Goal: Information Seeking & Learning: Learn about a topic

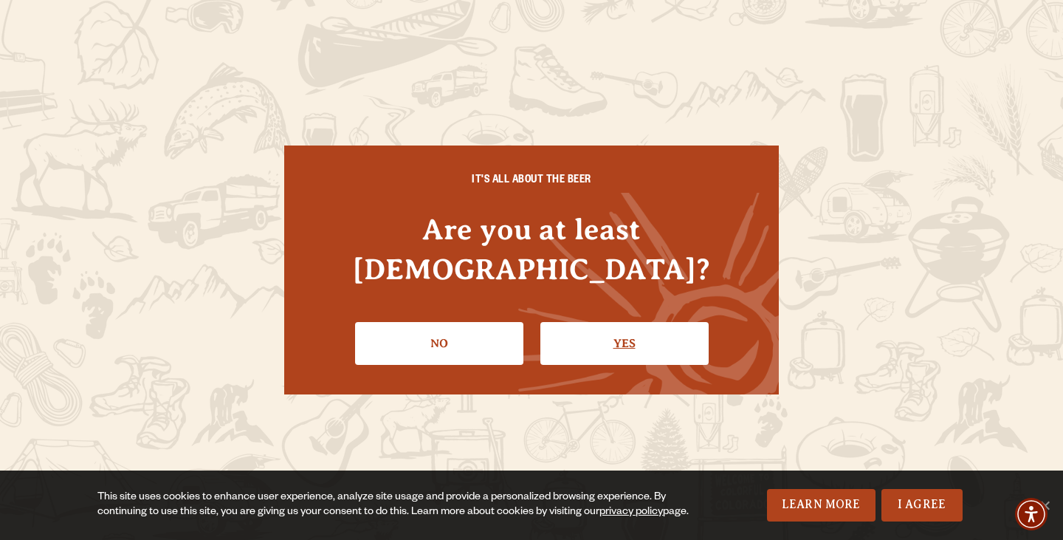
click at [663, 322] on link "Yes" at bounding box center [624, 343] width 168 height 43
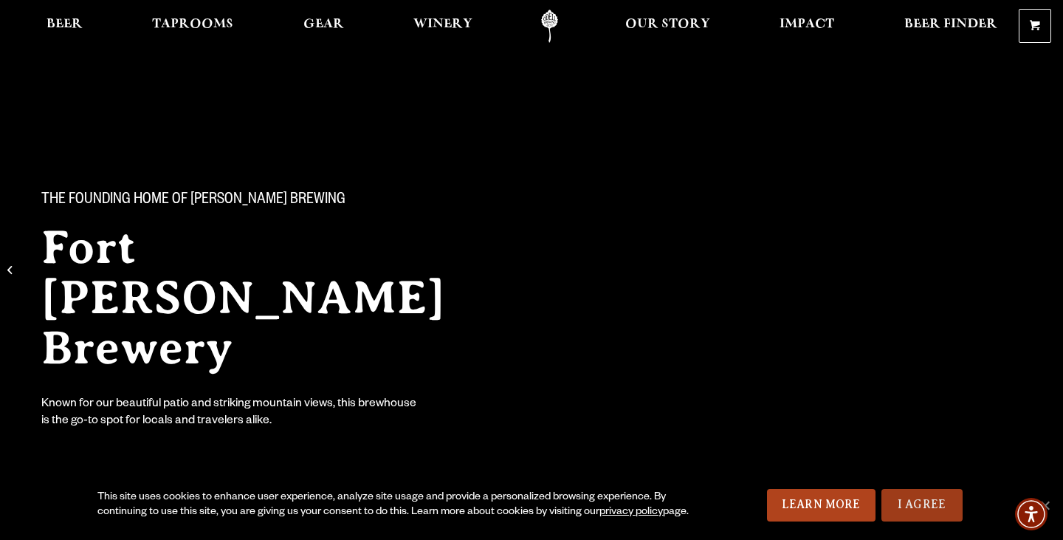
click at [924, 501] on link "I Agree" at bounding box center [921, 505] width 81 height 32
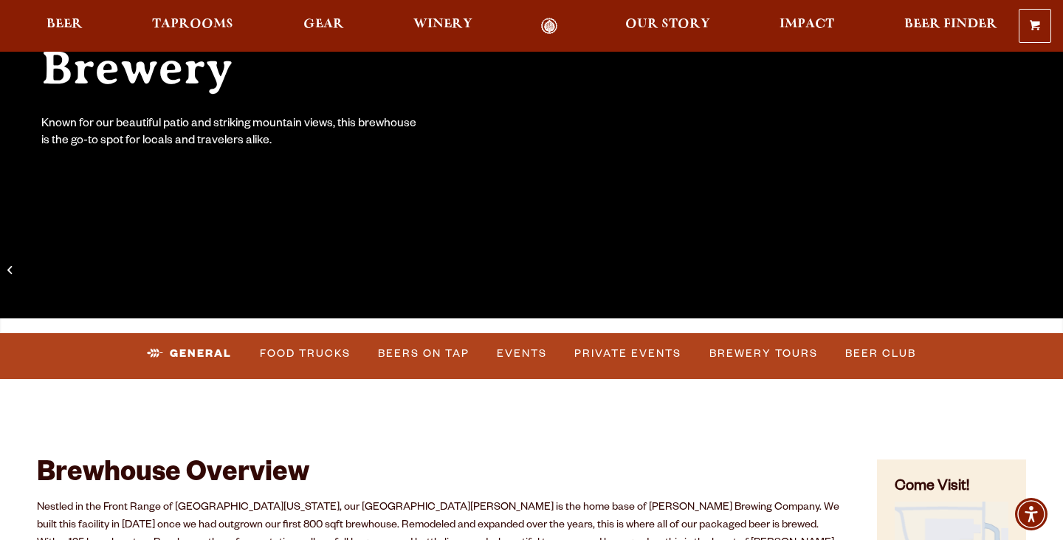
scroll to position [283, 0]
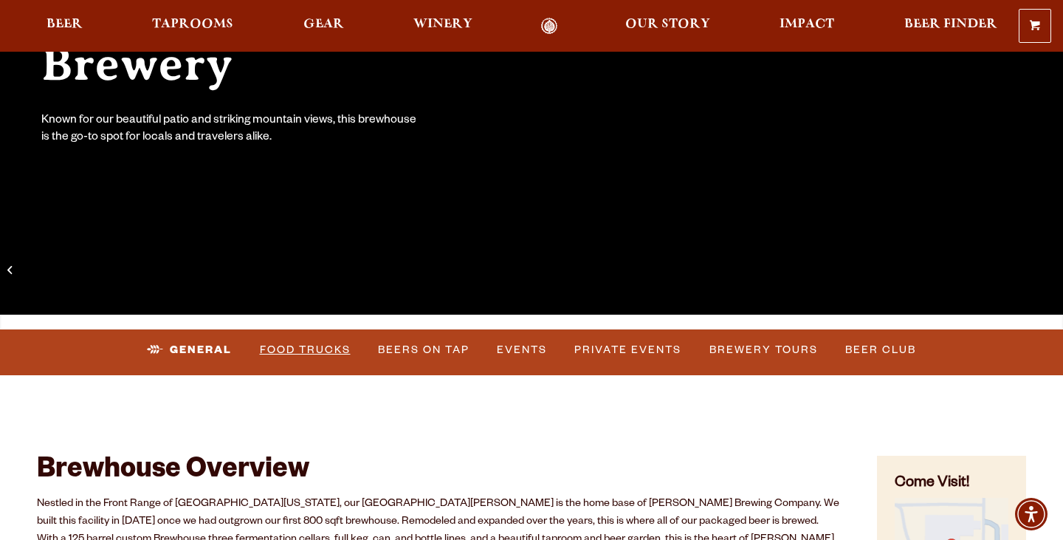
click at [317, 355] on link "Food Trucks" at bounding box center [305, 350] width 103 height 34
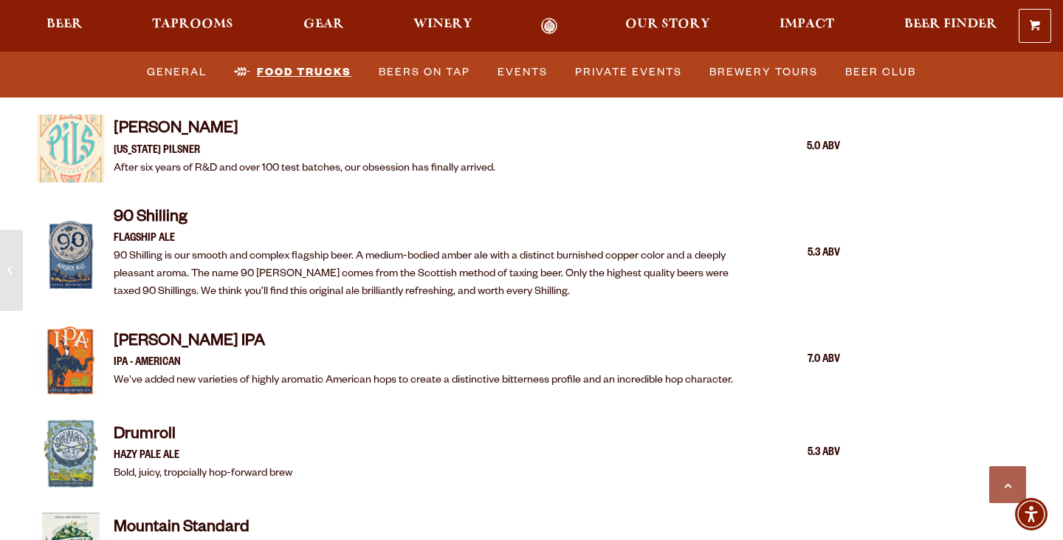
scroll to position [1717, 0]
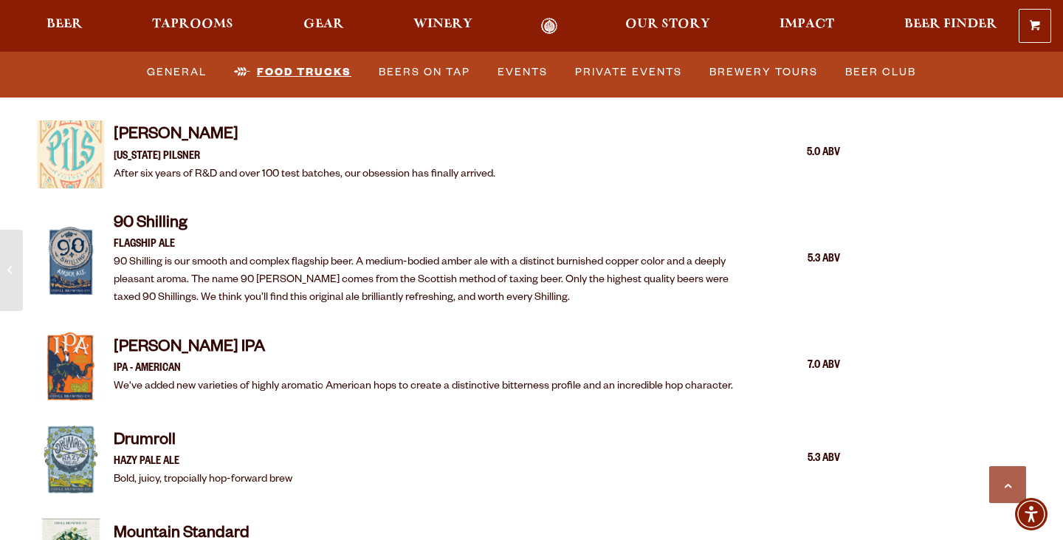
click at [286, 63] on link "Food Trucks" at bounding box center [292, 72] width 129 height 34
click at [289, 72] on link "Food Trucks" at bounding box center [292, 72] width 129 height 34
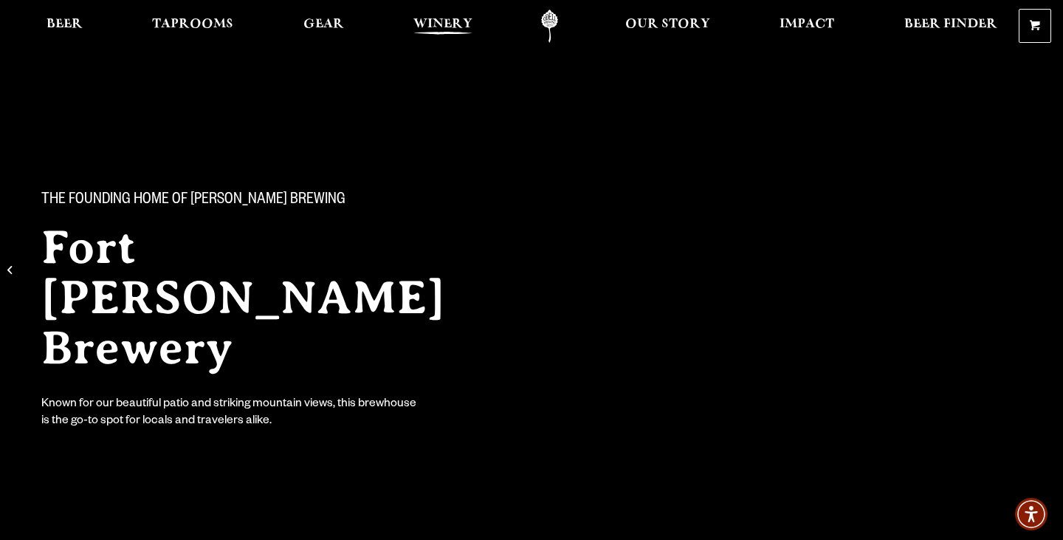
click at [432, 30] on span "Winery" at bounding box center [442, 24] width 59 height 12
click at [327, 27] on span "Gear" at bounding box center [323, 24] width 41 height 12
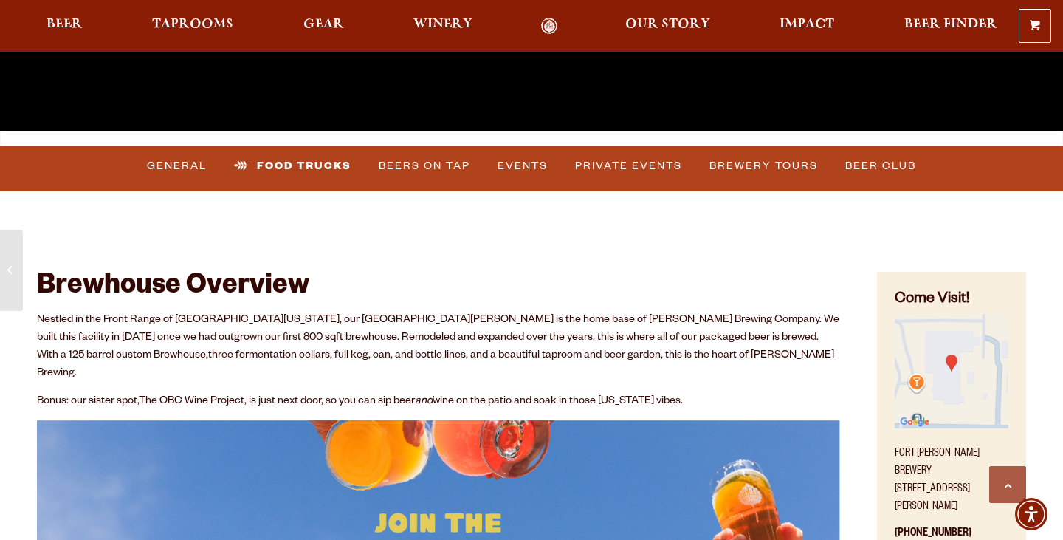
scroll to position [466, 0]
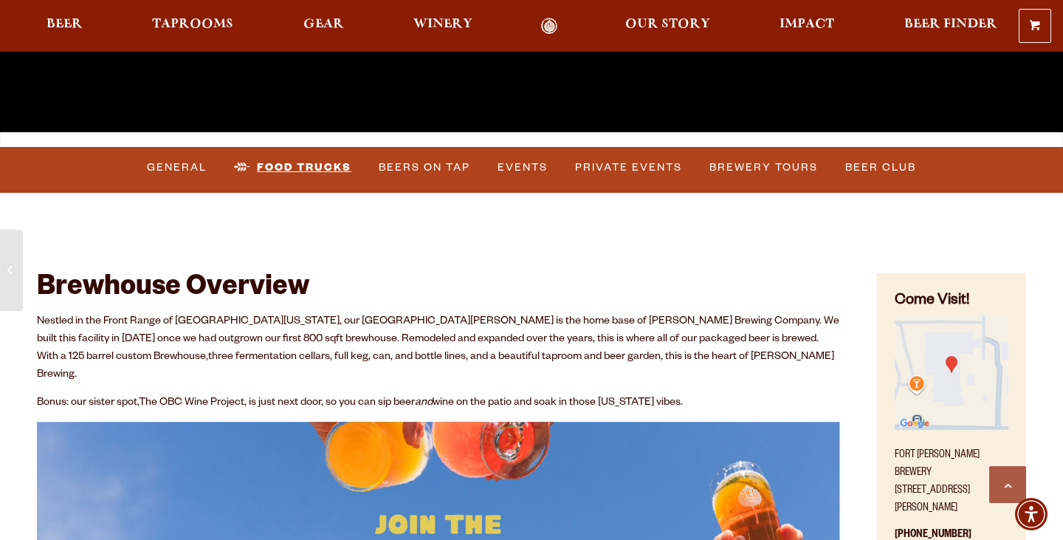
click at [324, 174] on link "Food Trucks" at bounding box center [292, 168] width 129 height 34
click at [402, 168] on link "Beers on Tap" at bounding box center [424, 168] width 103 height 34
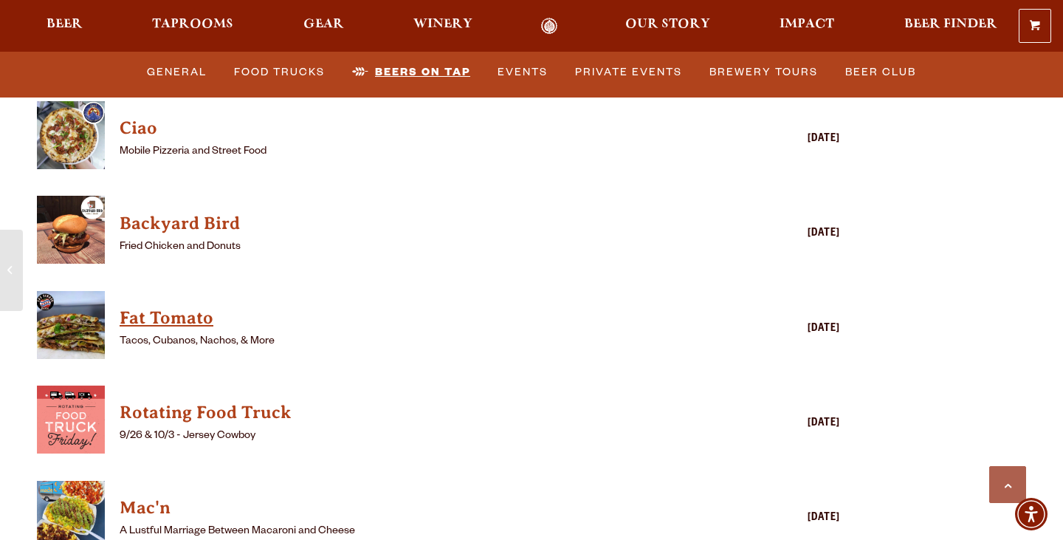
scroll to position [3789, 0]
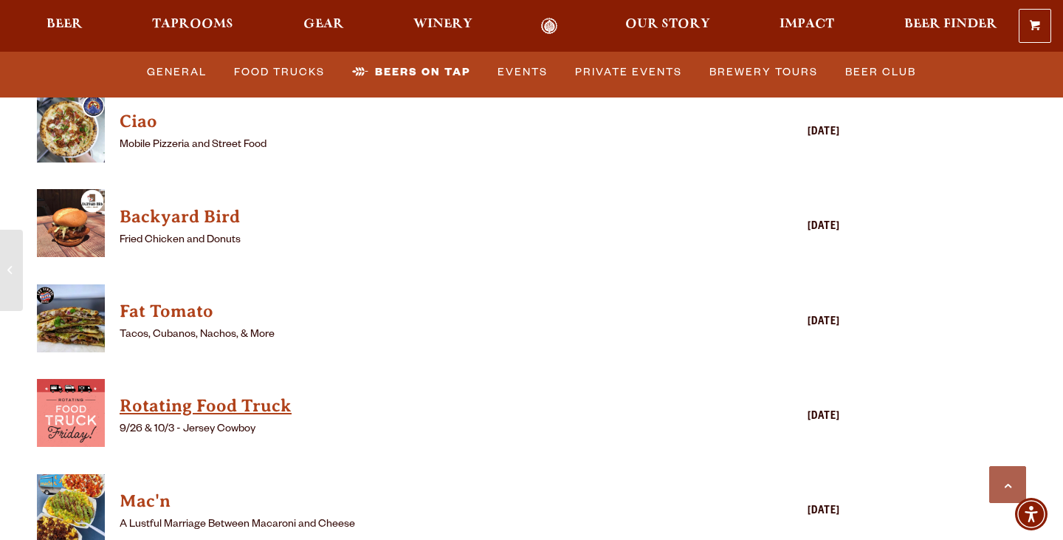
click at [154, 394] on h4 "Rotating Food Truck" at bounding box center [417, 406] width 595 height 24
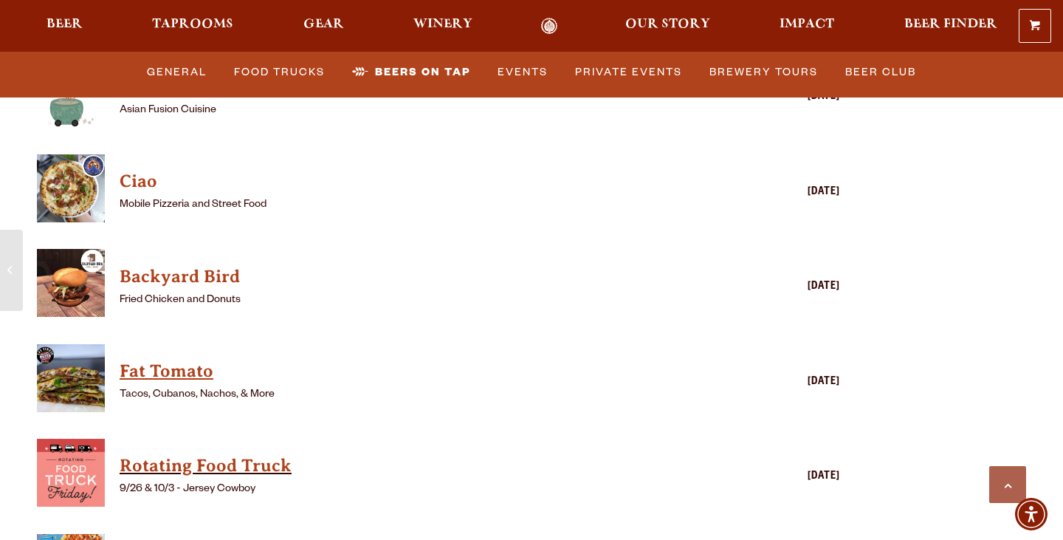
scroll to position [3725, 0]
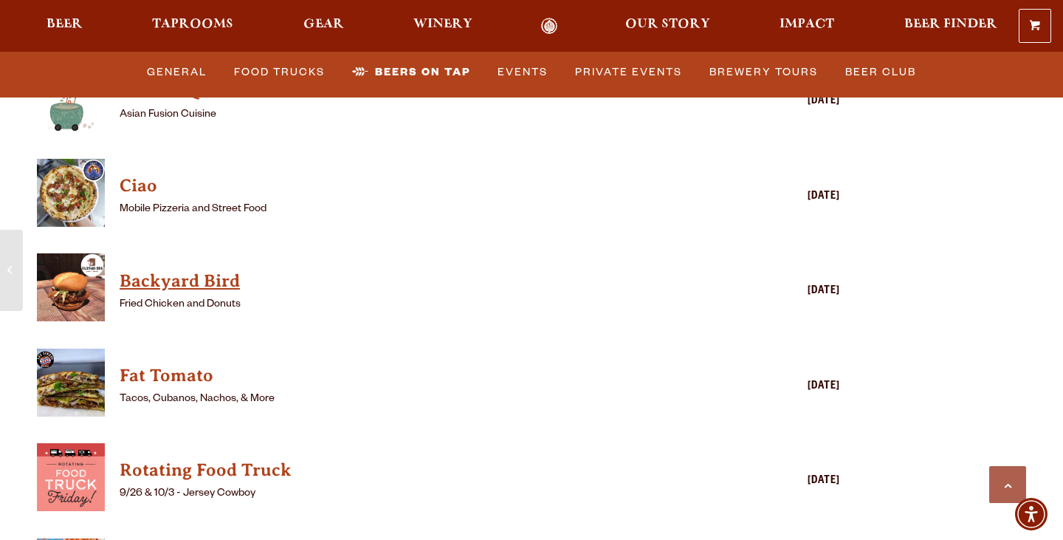
click at [205, 269] on h4 "Backyard Bird" at bounding box center [417, 281] width 595 height 24
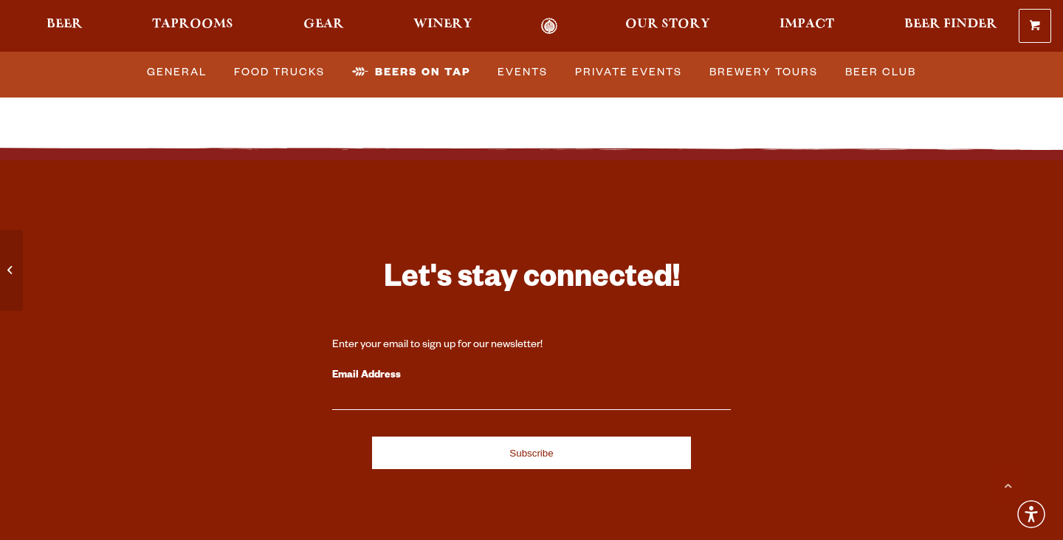
scroll to position [6392, 0]
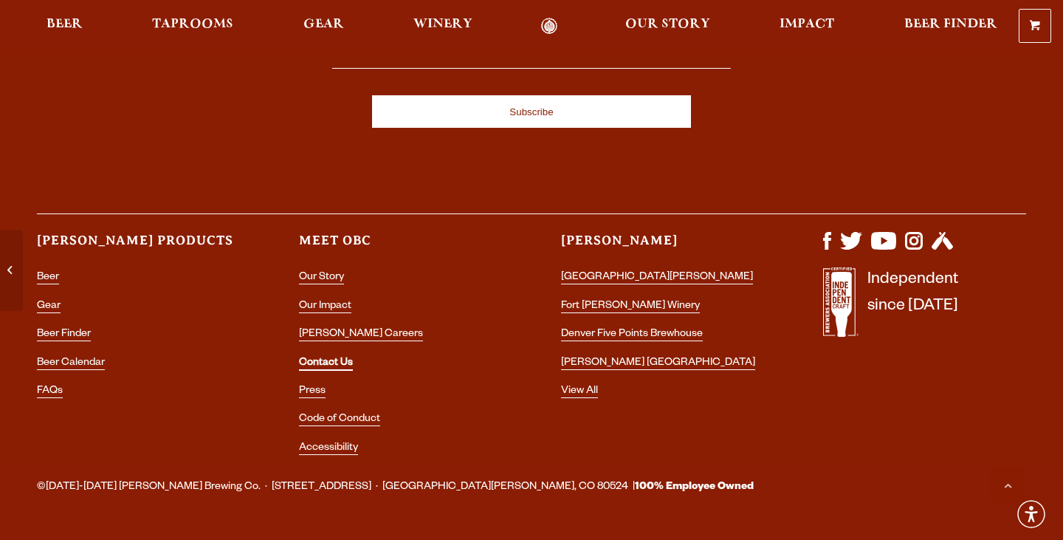
click at [345, 357] on link "Contact Us" at bounding box center [326, 363] width 54 height 13
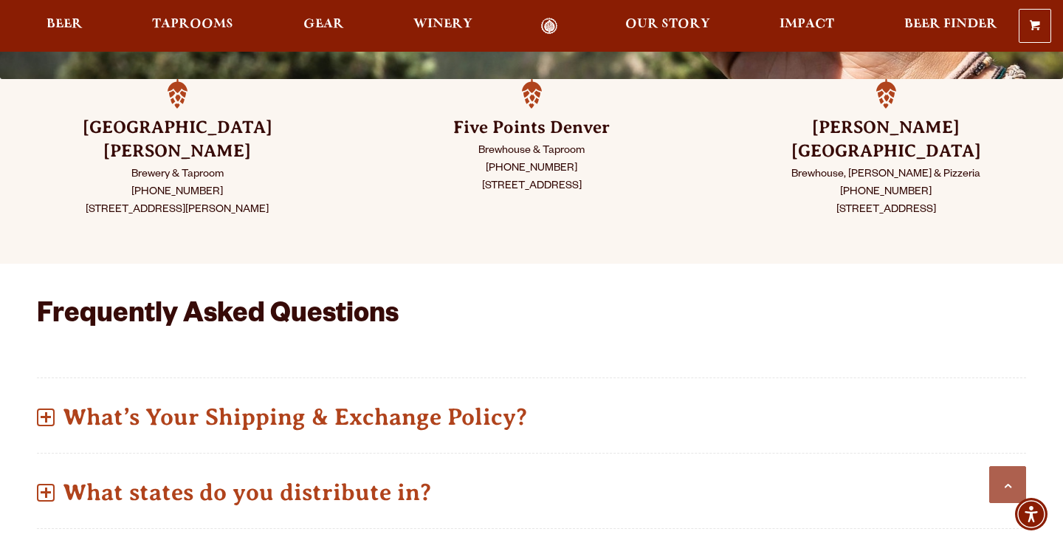
scroll to position [400, 0]
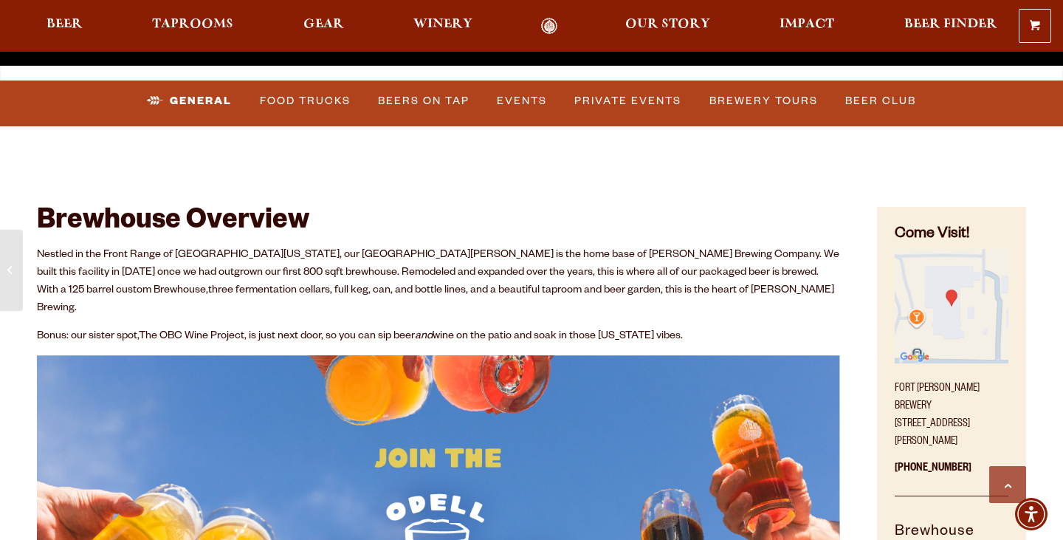
scroll to position [528, 0]
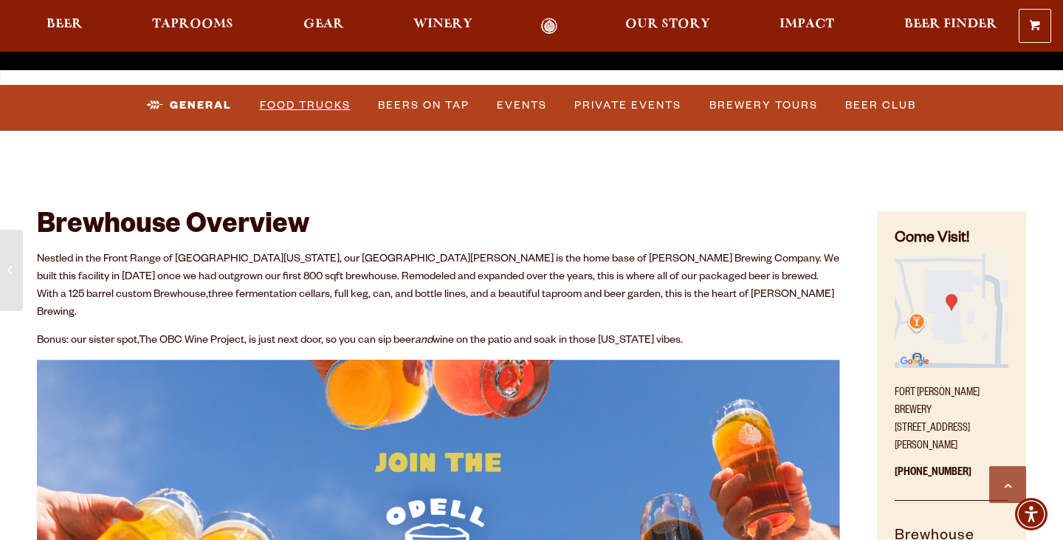
click at [312, 108] on link "Food Trucks" at bounding box center [305, 106] width 103 height 34
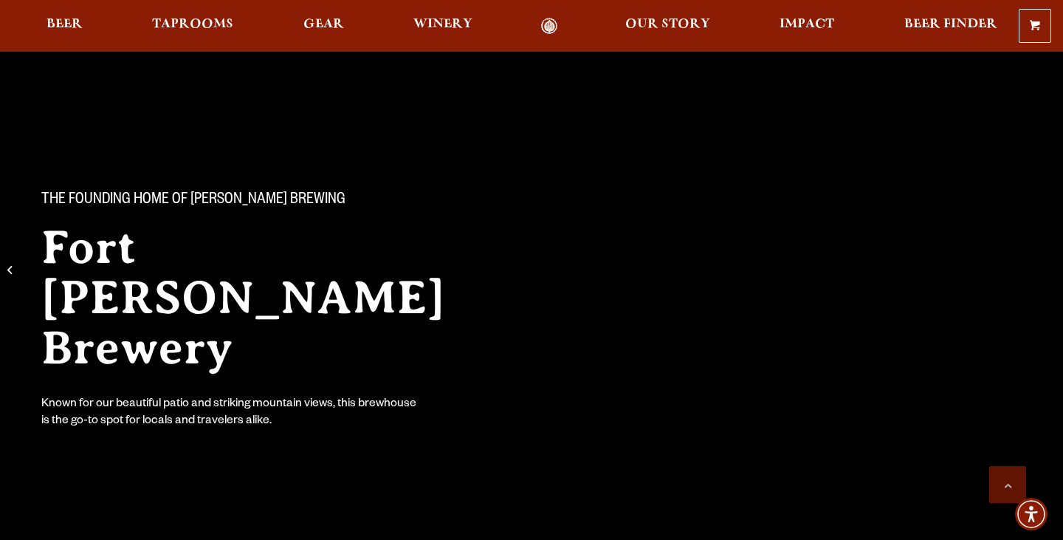
scroll to position [988, 0]
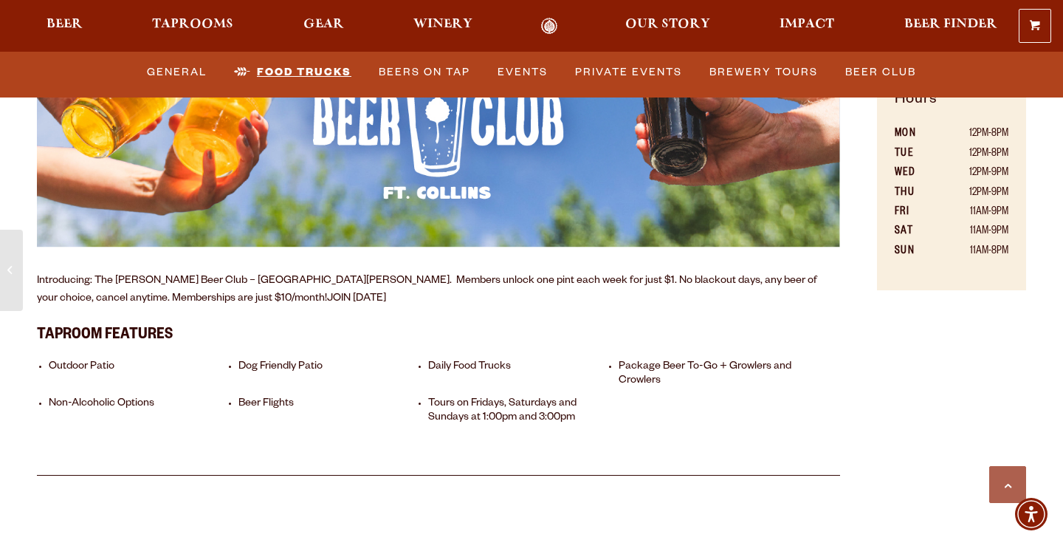
click at [296, 66] on link "Food Trucks" at bounding box center [292, 72] width 129 height 34
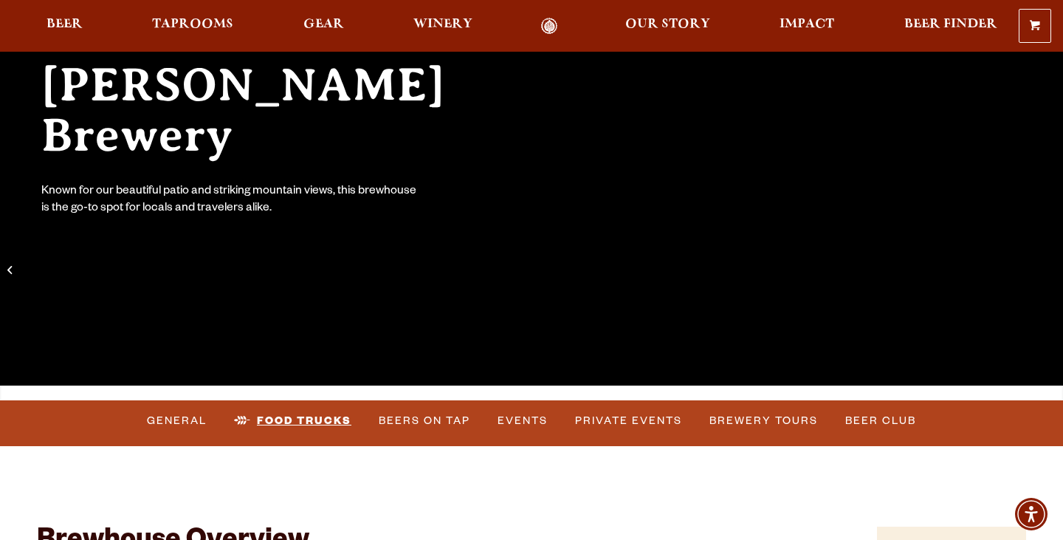
scroll to position [211, 0]
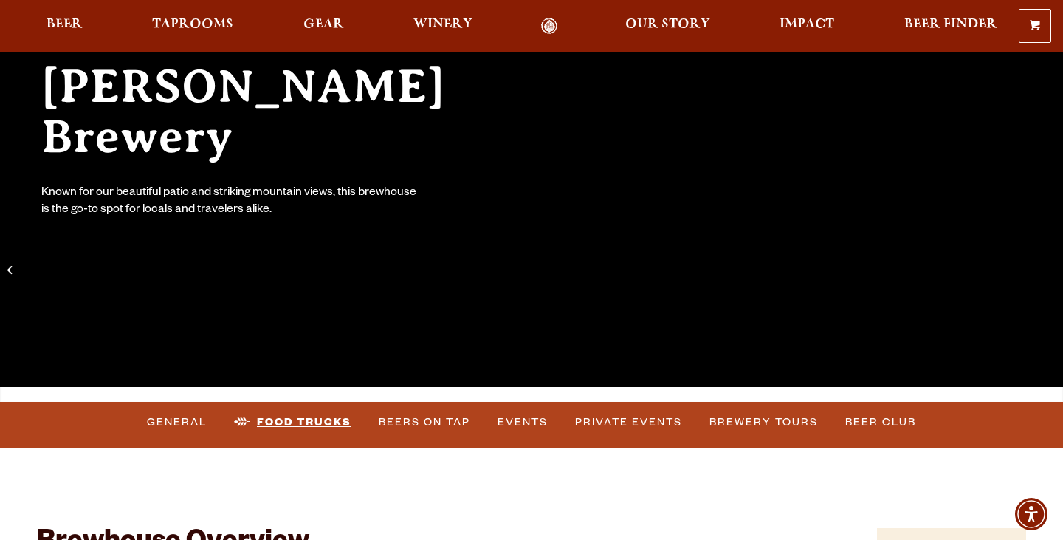
click at [318, 415] on link "Food Trucks" at bounding box center [292, 422] width 129 height 34
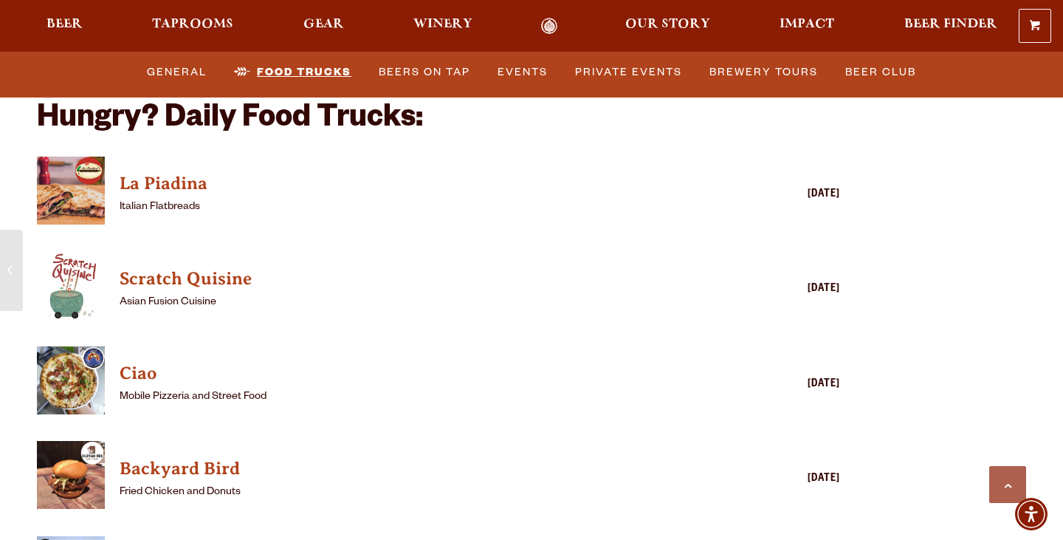
scroll to position [3538, 0]
click at [226, 456] on h4 "Backyard Bird" at bounding box center [417, 468] width 595 height 24
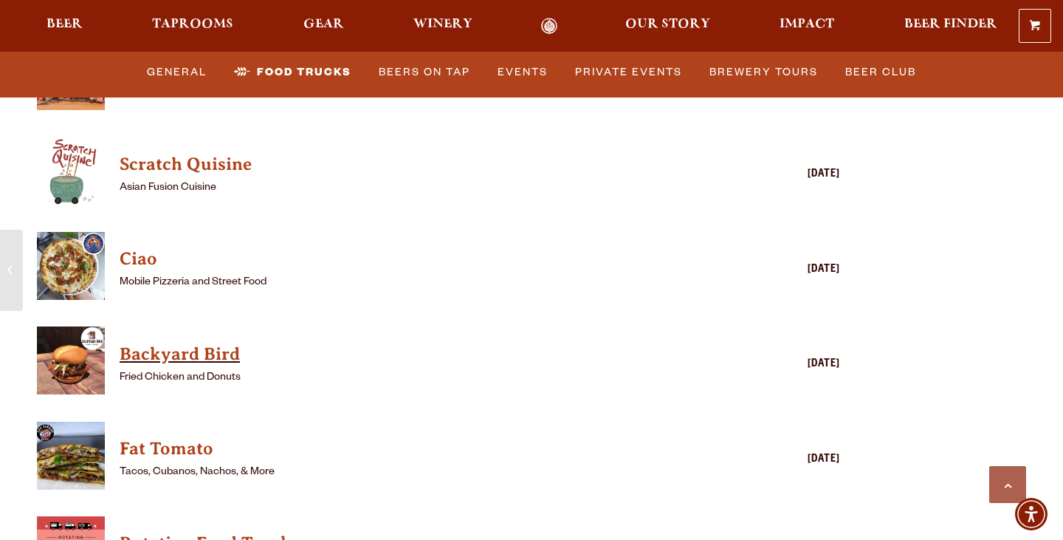
scroll to position [3652, 0]
